Goal: Transaction & Acquisition: Subscribe to service/newsletter

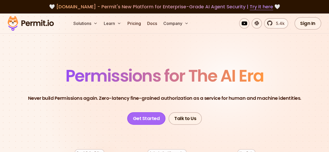
drag, startPoint x: 152, startPoint y: 119, endPoint x: 156, endPoint y: 116, distance: 4.8
click at [152, 119] on link "Get Started" at bounding box center [146, 118] width 38 height 12
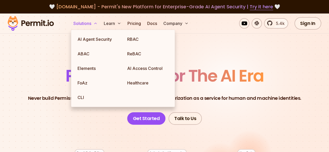
click at [85, 24] on button "Solutions" at bounding box center [85, 23] width 28 height 10
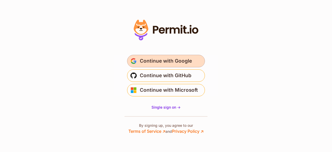
click at [187, 60] on span "Continue with Google" at bounding box center [166, 61] width 52 height 8
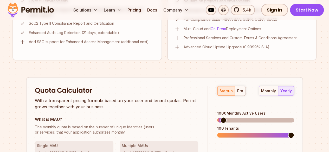
scroll to position [441, 0]
